Goal: Task Accomplishment & Management: Use online tool/utility

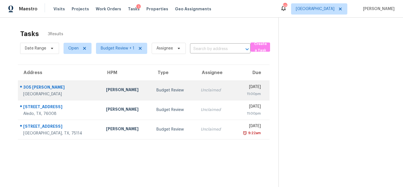
click at [119, 92] on div "Todd Jorgenson" at bounding box center [126, 90] width 41 height 7
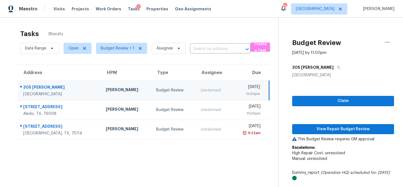
click at [119, 92] on div "Todd Jorgenson" at bounding box center [126, 90] width 41 height 7
click at [338, 129] on span "View Repair Budget Review" at bounding box center [342, 129] width 93 height 7
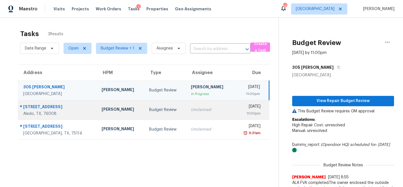
click at [191, 112] on div "Unclaimed" at bounding box center [210, 110] width 39 height 6
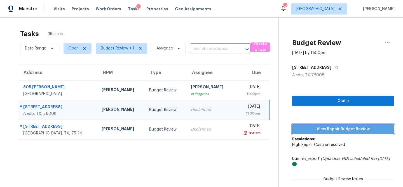
click at [303, 126] on span "View Repair Budget Review" at bounding box center [342, 129] width 93 height 7
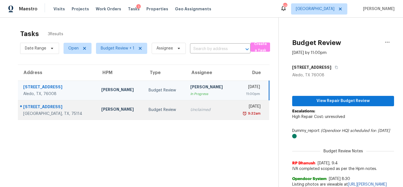
click at [148, 112] on div "Budget Review" at bounding box center [164, 110] width 33 height 6
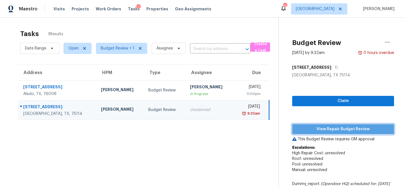
click at [318, 125] on button "View Repair Budget Review" at bounding box center [343, 129] width 102 height 10
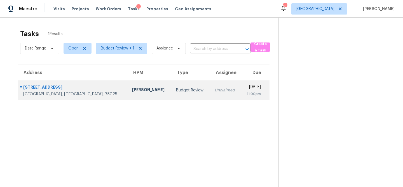
click at [129, 92] on td "RonDerrick Jackson" at bounding box center [149, 91] width 44 height 20
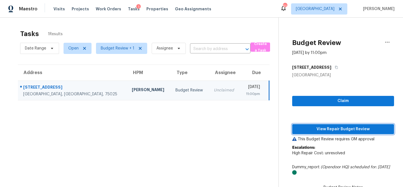
click at [316, 124] on button "View Repair Budget Review" at bounding box center [343, 129] width 102 height 10
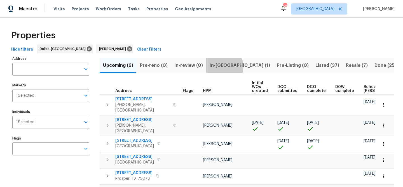
click at [221, 67] on span "In-[GEOGRAPHIC_DATA] (1)" at bounding box center [239, 66] width 60 height 8
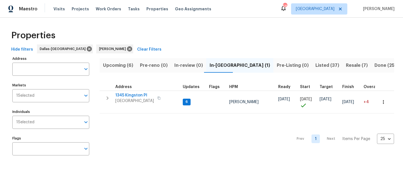
click at [110, 63] on span "Upcoming (6)" at bounding box center [118, 66] width 30 height 8
